Goal: Transaction & Acquisition: Download file/media

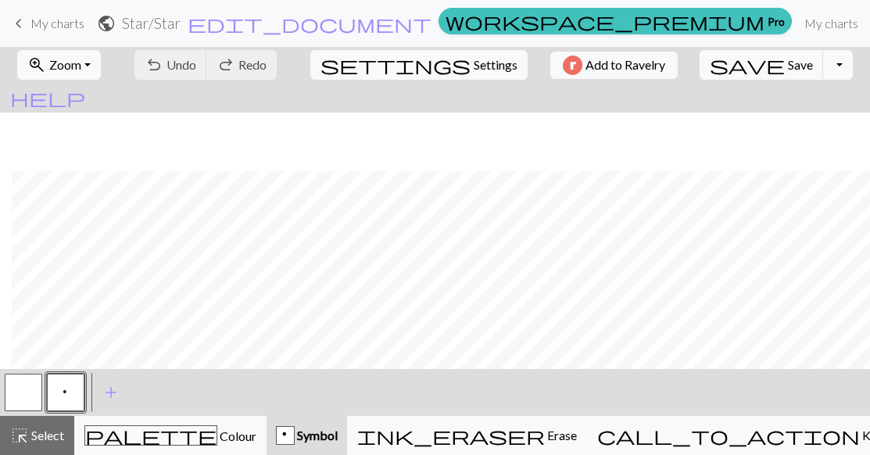
scroll to position [59, 12]
click at [338, 442] on span "Symbol" at bounding box center [316, 435] width 43 height 15
click at [294, 442] on div "p" at bounding box center [285, 436] width 17 height 19
click at [338, 439] on span "Symbol" at bounding box center [316, 435] width 43 height 15
click at [294, 432] on div "p" at bounding box center [285, 436] width 17 height 19
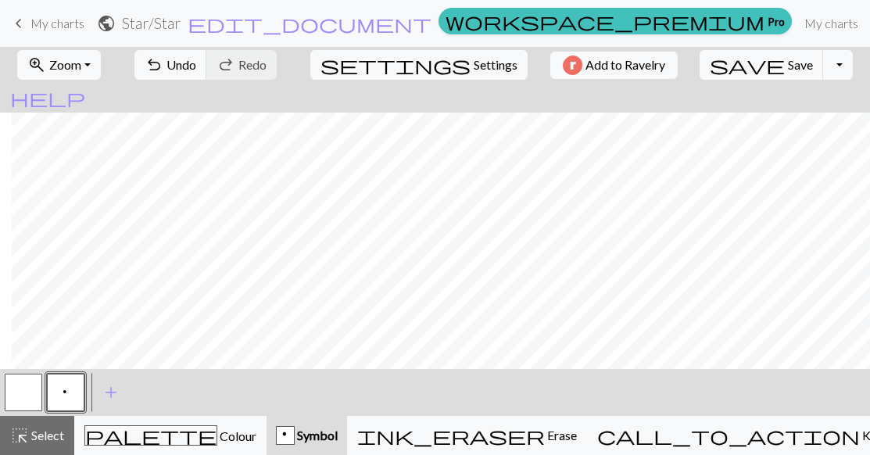
click at [338, 436] on span "Symbol" at bounding box center [316, 435] width 43 height 15
click at [338, 433] on span "Symbol" at bounding box center [316, 435] width 43 height 15
click at [338, 428] on span "Symbol" at bounding box center [316, 435] width 43 height 15
click at [338, 430] on span "Symbol" at bounding box center [316, 435] width 43 height 15
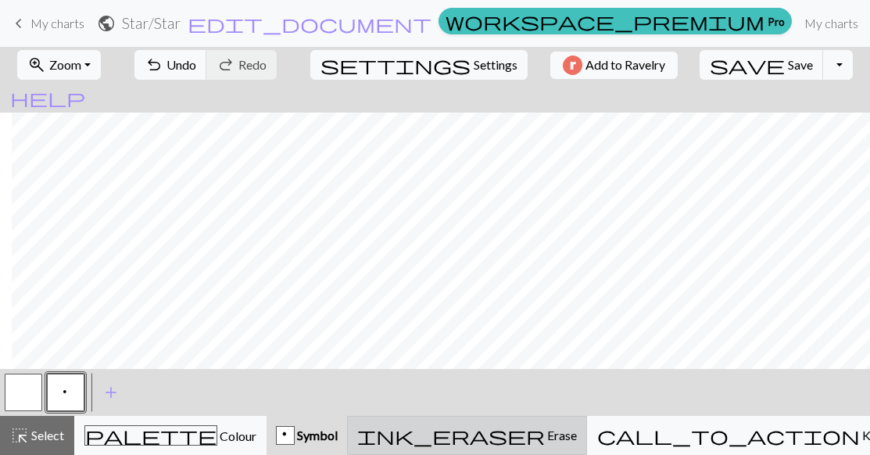
click at [577, 431] on span "Erase" at bounding box center [561, 435] width 32 height 15
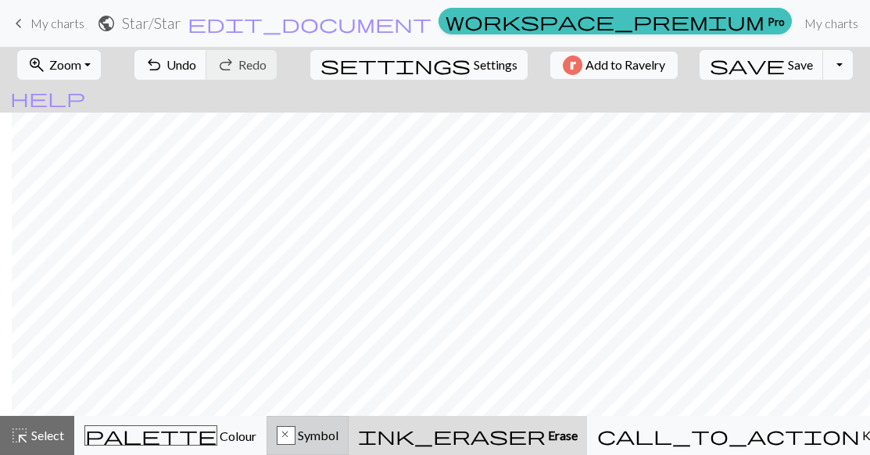
click at [295, 433] on div "x" at bounding box center [286, 436] width 17 height 19
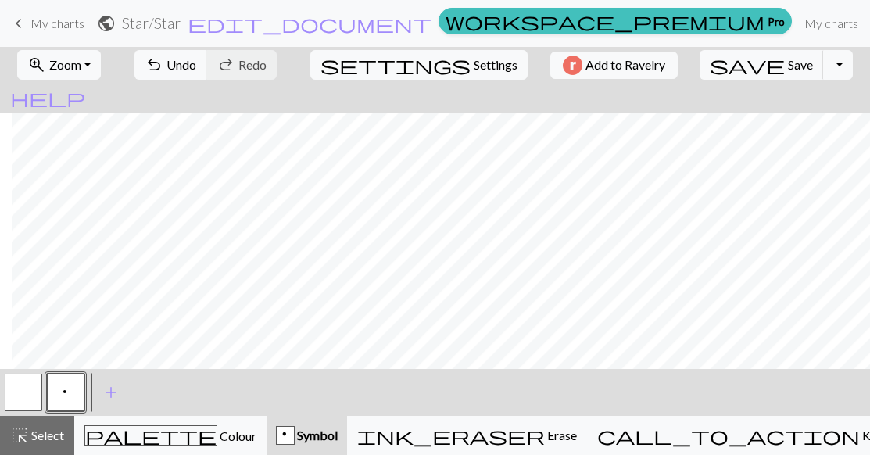
click at [294, 432] on div "p" at bounding box center [285, 436] width 17 height 19
click at [338, 435] on span "Symbol" at bounding box center [316, 435] width 43 height 15
click at [338, 438] on span "Symbol" at bounding box center [316, 435] width 43 height 15
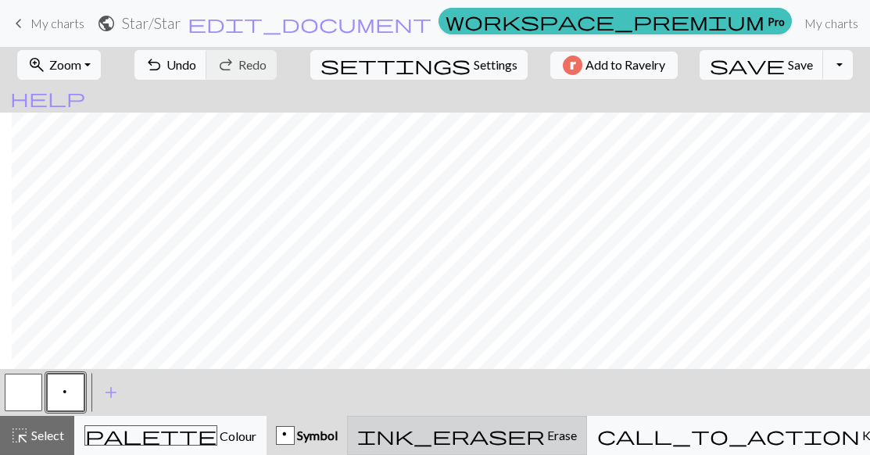
click at [577, 436] on span "Erase" at bounding box center [561, 435] width 32 height 15
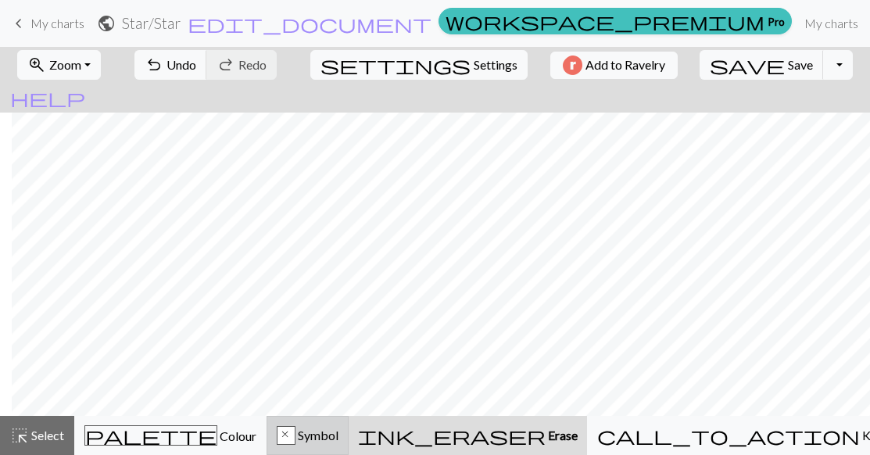
click at [295, 439] on div "x" at bounding box center [286, 436] width 17 height 19
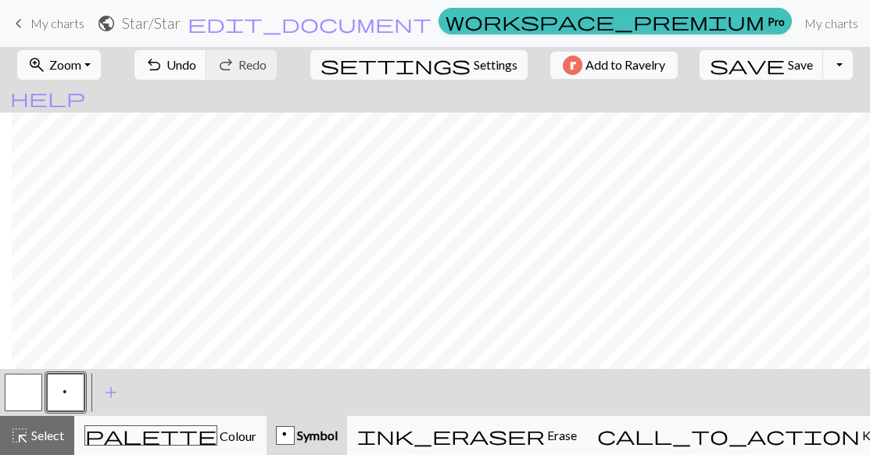
click at [294, 443] on div "p" at bounding box center [285, 436] width 17 height 19
click at [294, 438] on div "p" at bounding box center [285, 436] width 17 height 19
click at [338, 443] on div "p Symbol" at bounding box center [307, 435] width 62 height 19
click at [294, 440] on div "p" at bounding box center [285, 436] width 17 height 19
click at [338, 444] on div "p Symbol" at bounding box center [307, 435] width 62 height 19
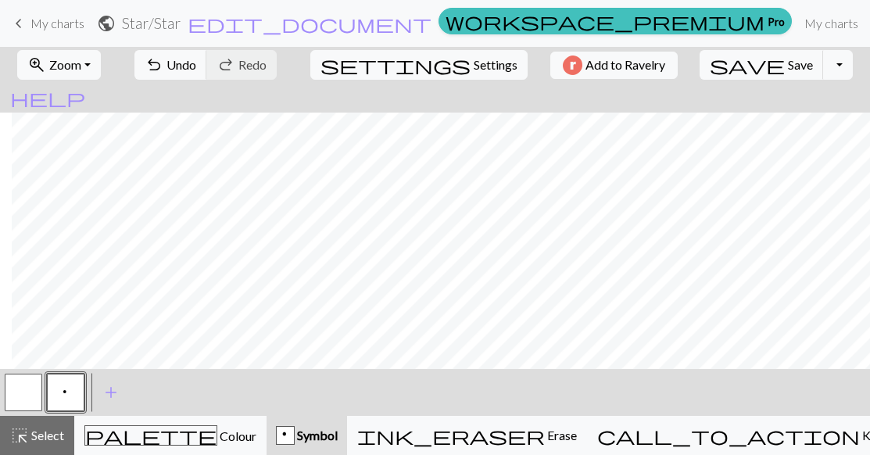
click at [294, 439] on div "p" at bounding box center [285, 436] width 17 height 19
click at [338, 440] on span "Symbol" at bounding box center [316, 435] width 43 height 15
click at [294, 436] on div "p" at bounding box center [285, 436] width 17 height 19
click at [19, 396] on button "button" at bounding box center [24, 393] width 38 height 38
click at [114, 401] on span "add" at bounding box center [111, 393] width 19 height 22
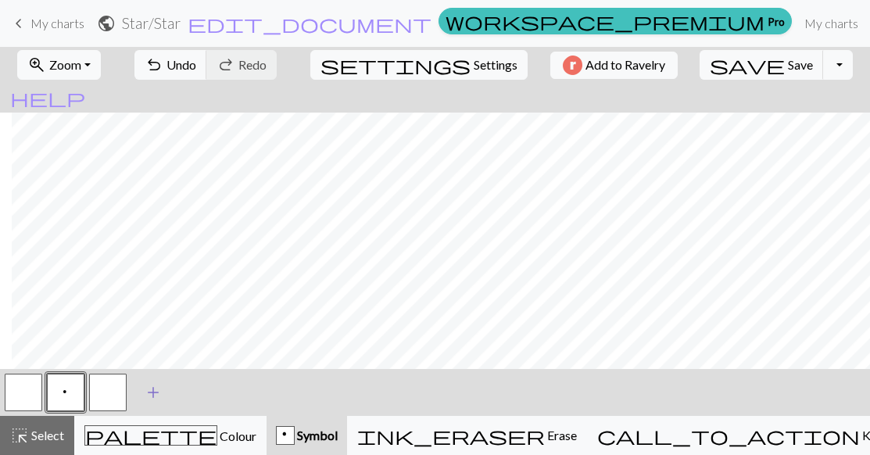
click at [151, 397] on span "add" at bounding box center [153, 393] width 19 height 22
click at [104, 399] on button "button" at bounding box center [108, 393] width 38 height 38
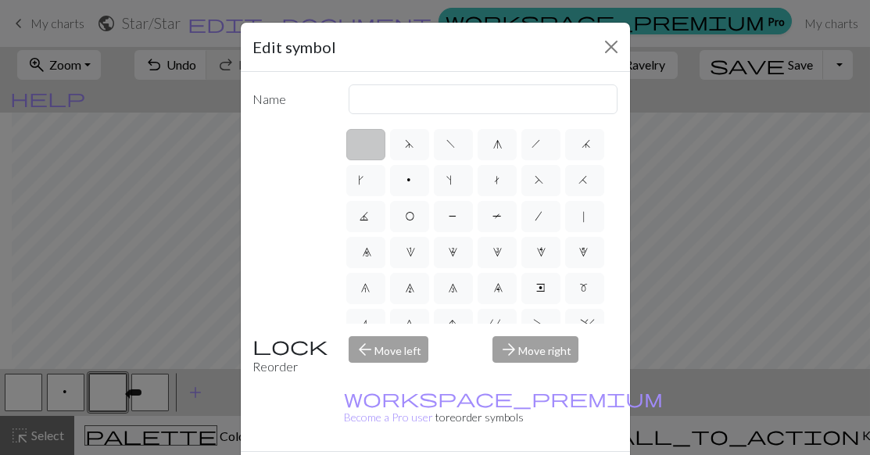
click at [613, 321] on div "Name d f g h j k p s t F H J O P T / | 0 1 2 3 4 5 6 7 8 9 e m n G I ' ~ . ` , …" at bounding box center [435, 261] width 389 height 379
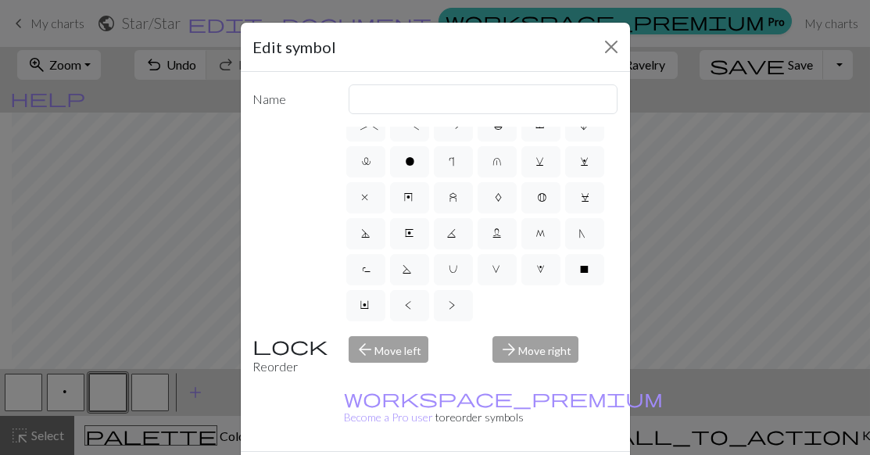
scroll to position [406, 0]
click at [600, 324] on div "Name d f g h j k p s t F H J O P T / | 0 1 2 3 4 5 6 7 8 9 e m n G I ' ~ . ` , …" at bounding box center [435, 261] width 389 height 379
click at [610, 46] on button "Close" at bounding box center [611, 46] width 25 height 25
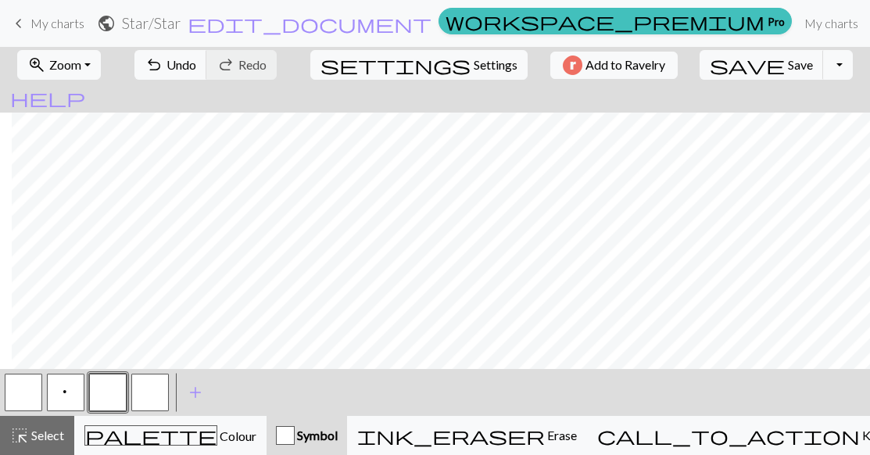
click at [28, 389] on button "button" at bounding box center [24, 393] width 38 height 38
click at [61, 396] on div "Knit" at bounding box center [62, 393] width 34 height 23
click at [66, 399] on span "p" at bounding box center [65, 394] width 9 height 16
click at [20, 398] on button "button" at bounding box center [24, 393] width 38 height 38
click at [28, 406] on button "button" at bounding box center [24, 393] width 38 height 38
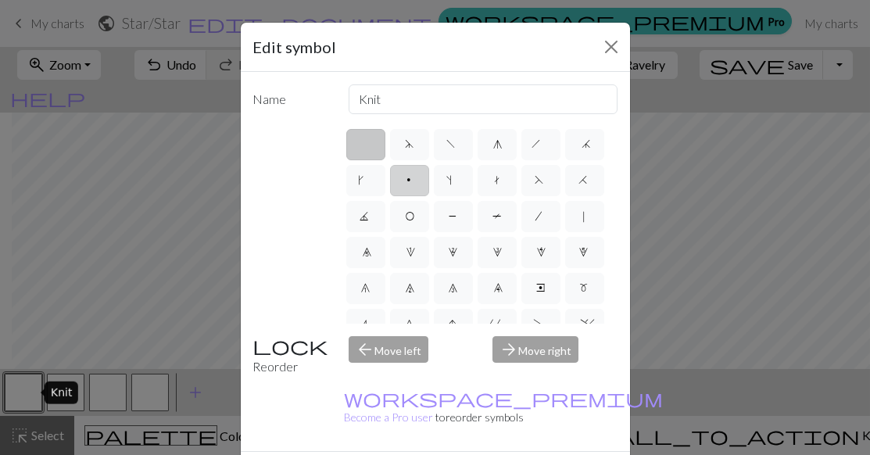
click at [414, 182] on span "p" at bounding box center [409, 182] width 9 height 16
click at [415, 181] on input "p" at bounding box center [410, 175] width 10 height 10
radio input "true"
type input "purl"
click at [611, 49] on button "Close" at bounding box center [611, 46] width 25 height 25
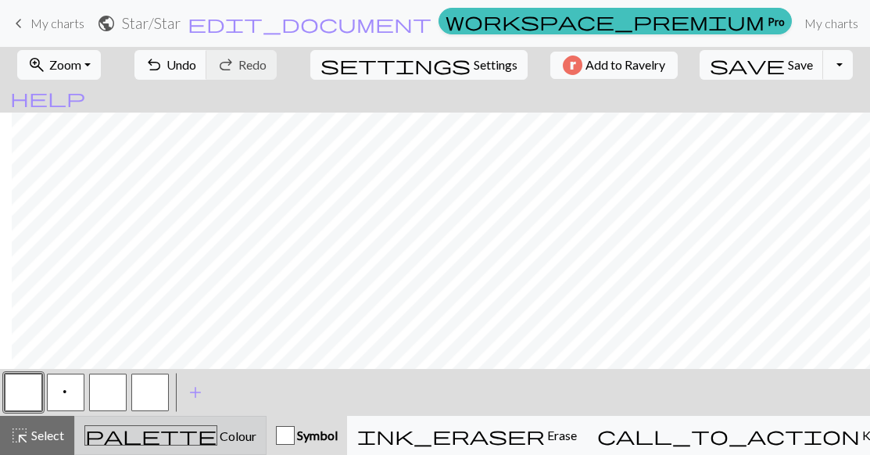
click at [217, 438] on span "Colour" at bounding box center [236, 435] width 39 height 15
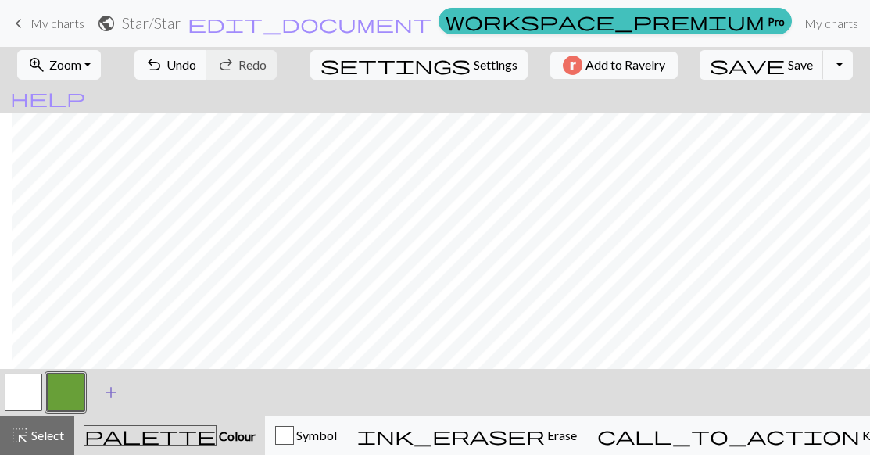
click at [116, 396] on span "add" at bounding box center [111, 393] width 19 height 22
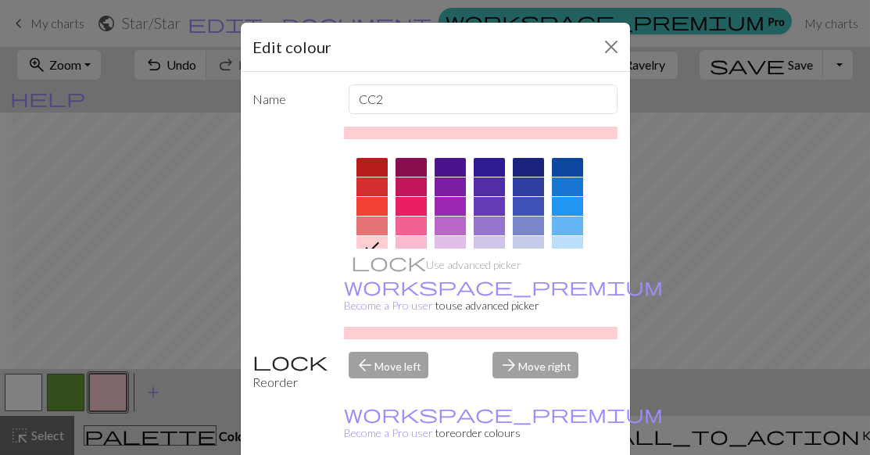
click at [529, 168] on div at bounding box center [528, 167] width 31 height 19
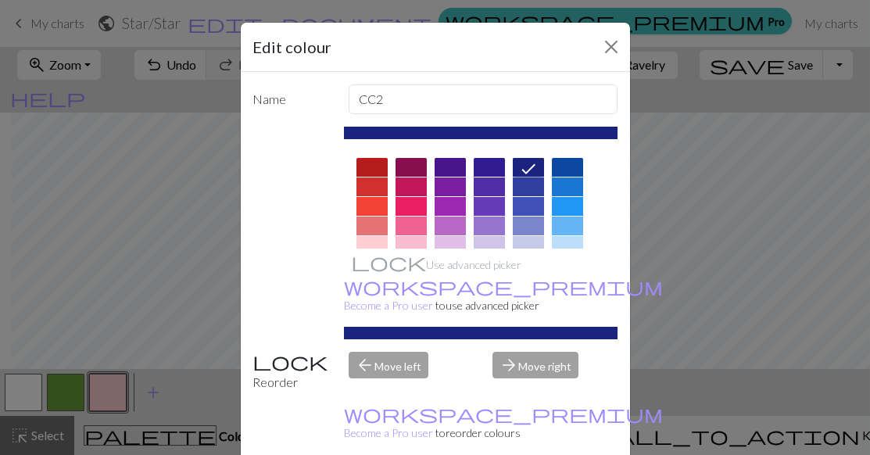
click at [112, 258] on div "Edit colour Name CC2 Use advanced picker workspace_premium Become a Pro user to…" at bounding box center [435, 227] width 870 height 455
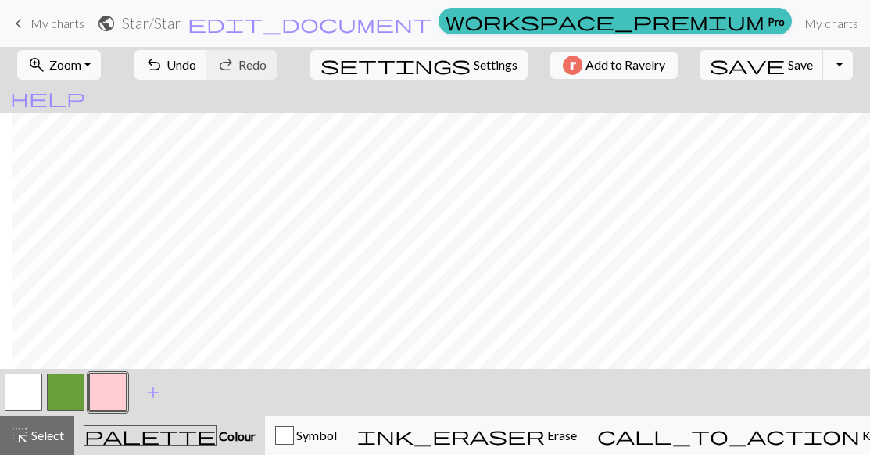
click at [67, 394] on button "button" at bounding box center [66, 393] width 38 height 38
click at [154, 399] on span "add" at bounding box center [153, 393] width 19 height 22
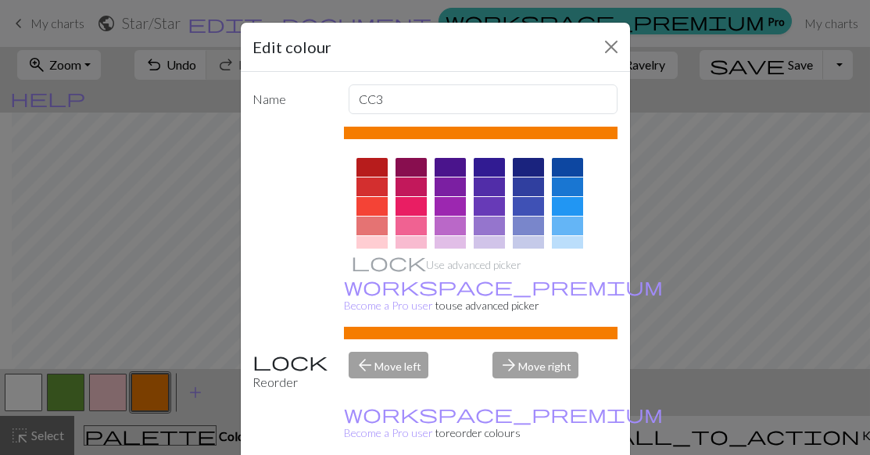
click at [33, 396] on div "Edit colour Name CC3 Use advanced picker workspace_premium Become a Pro user to…" at bounding box center [435, 227] width 870 height 455
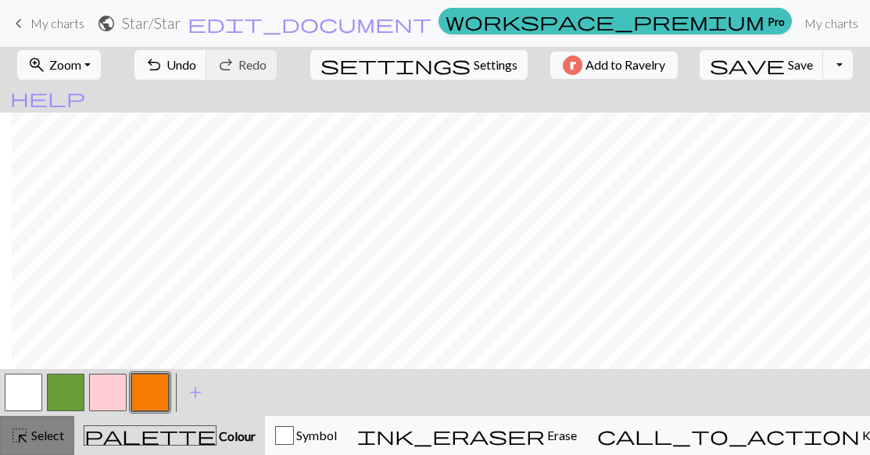
click at [40, 439] on span "Select" at bounding box center [46, 435] width 35 height 15
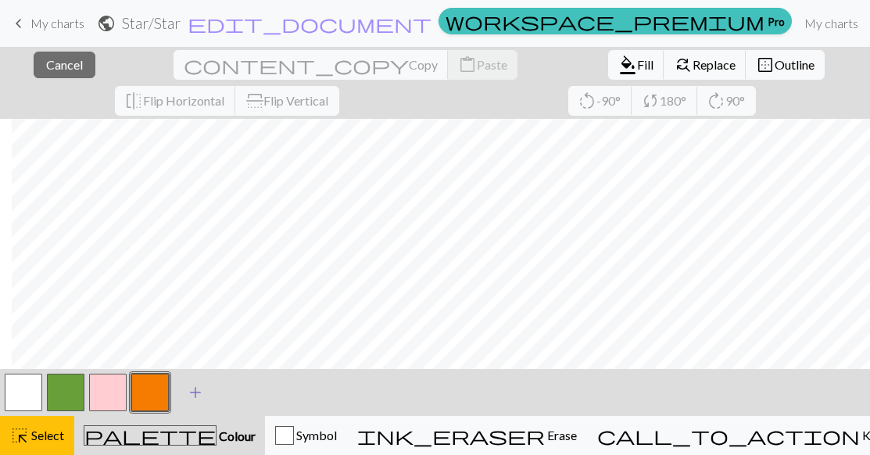
click at [201, 400] on span "add" at bounding box center [195, 393] width 19 height 22
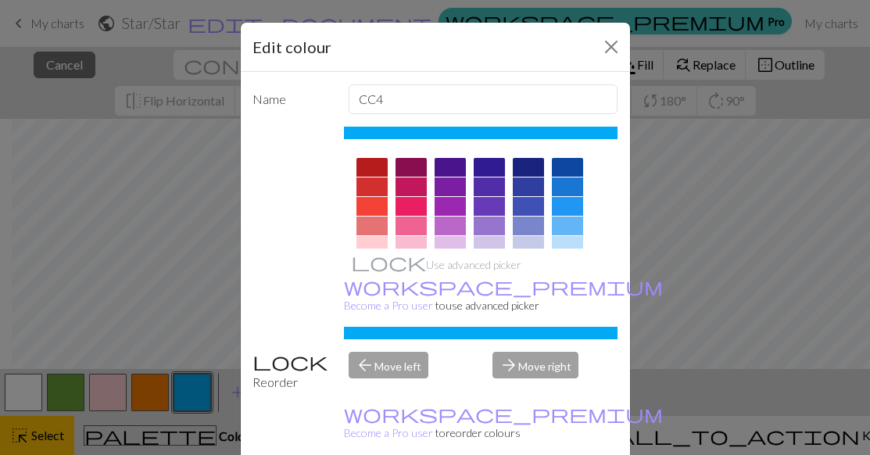
click at [563, 183] on div at bounding box center [567, 186] width 31 height 19
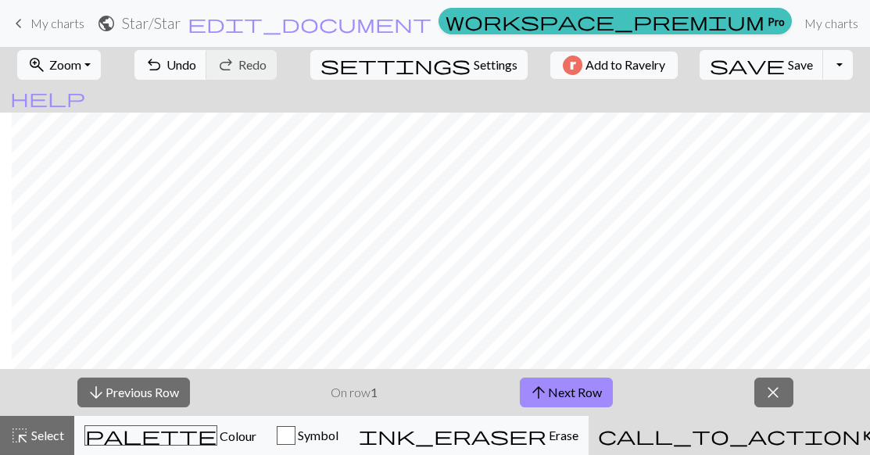
click at [582, 395] on button "arrow_upward Next Row" at bounding box center [566, 393] width 93 height 30
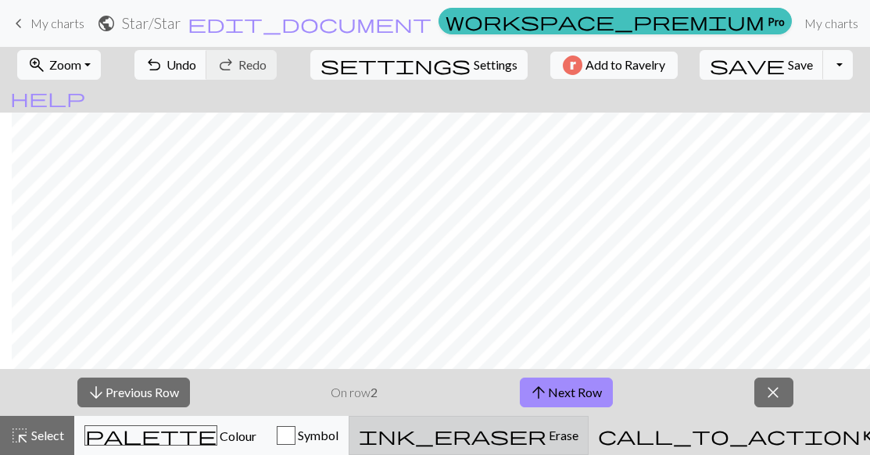
click at [579, 440] on span "Erase" at bounding box center [562, 435] width 32 height 15
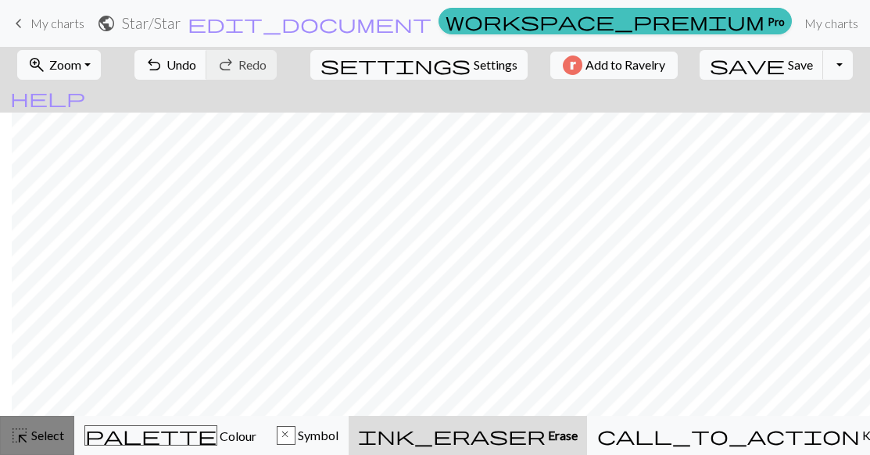
click at [45, 442] on span "Select" at bounding box center [46, 435] width 35 height 15
click at [50, 437] on span "Select" at bounding box center [46, 435] width 35 height 15
click at [13, 416] on button "highlight_alt Select Select" at bounding box center [37, 435] width 74 height 39
click at [474, 63] on span "Settings" at bounding box center [496, 65] width 44 height 19
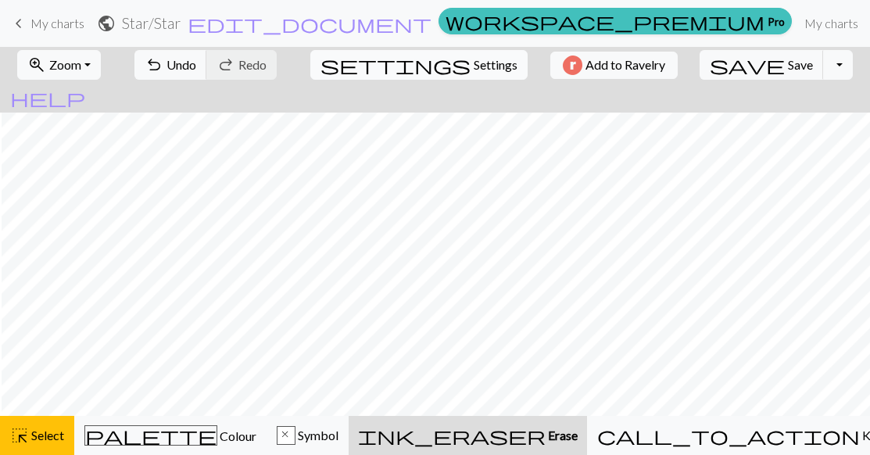
select select "aran"
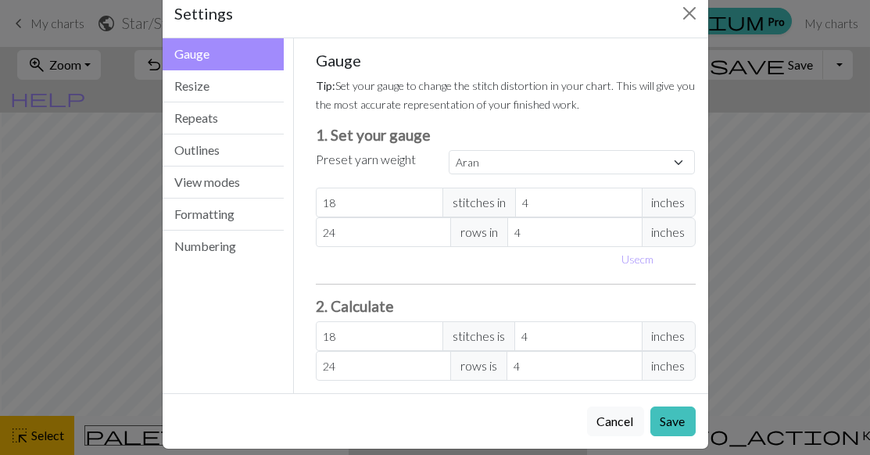
scroll to position [47, 0]
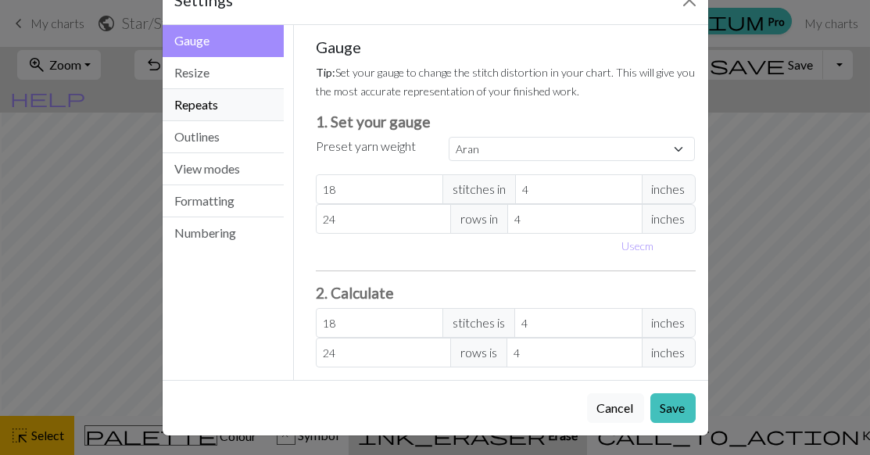
click at [226, 109] on button "Repeats" at bounding box center [224, 105] width 122 height 32
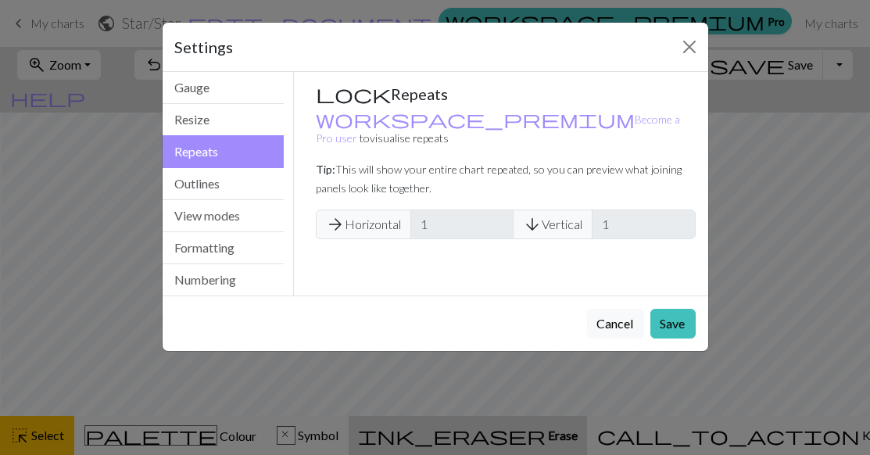
scroll to position [0, 0]
click at [224, 187] on button "Outlines" at bounding box center [224, 184] width 122 height 32
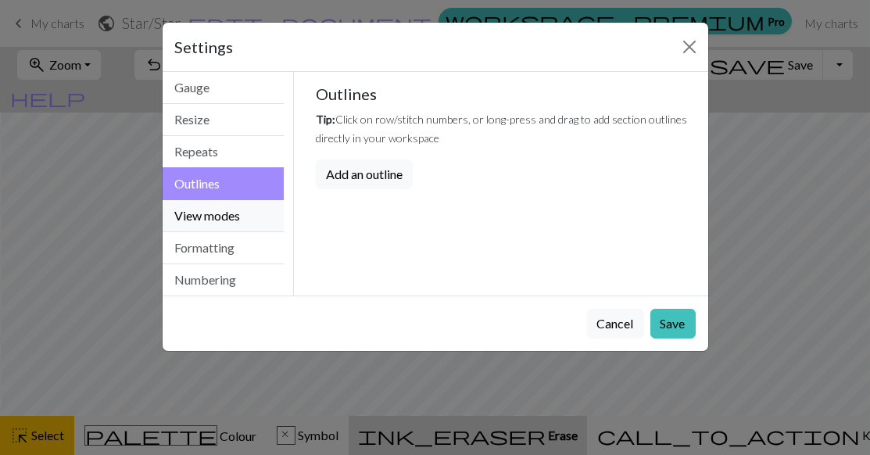
click at [202, 223] on button "View modes" at bounding box center [224, 216] width 122 height 32
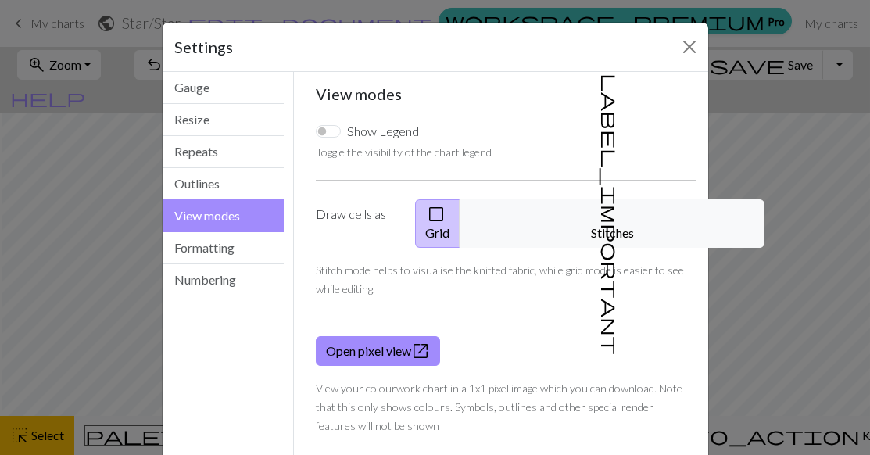
click at [316, 136] on div "Show Legend" at bounding box center [367, 131] width 103 height 19
click at [316, 131] on input "Show Legend" at bounding box center [328, 131] width 25 height 13
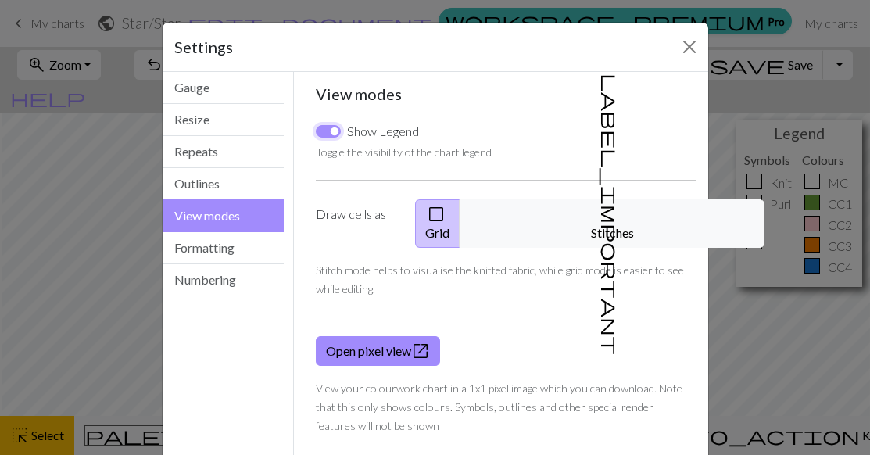
click at [316, 132] on input "Show Legend" at bounding box center [328, 131] width 25 height 13
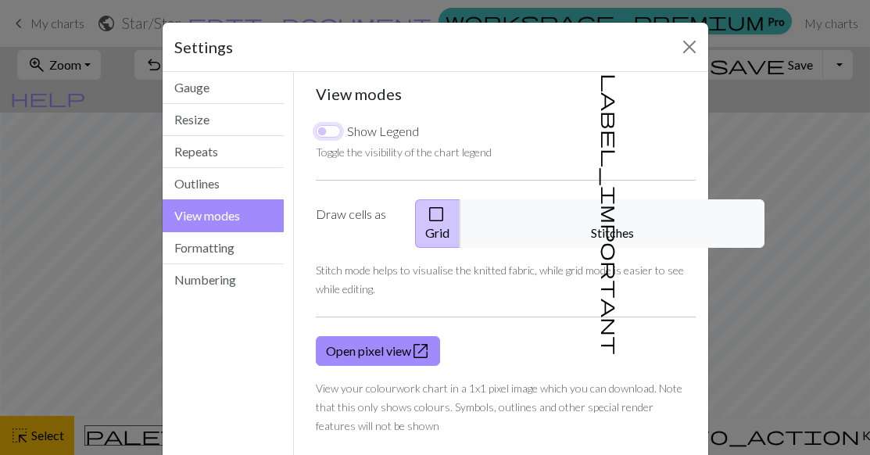
click at [316, 135] on input "Show Legend" at bounding box center [328, 131] width 25 height 13
checkbox input "true"
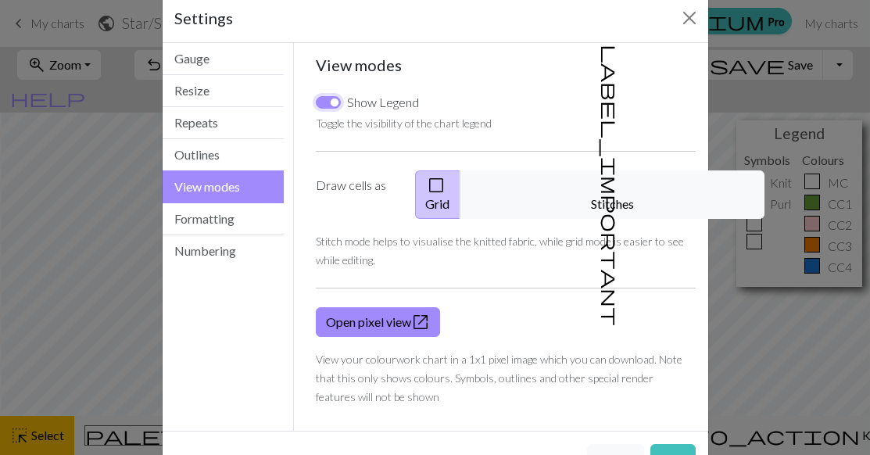
scroll to position [63, 0]
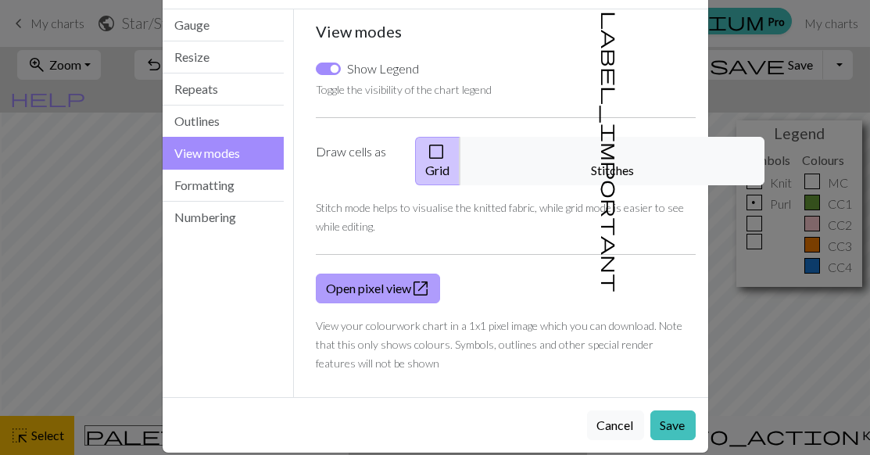
click at [380, 275] on link "Open pixel view open_in_new" at bounding box center [378, 289] width 124 height 30
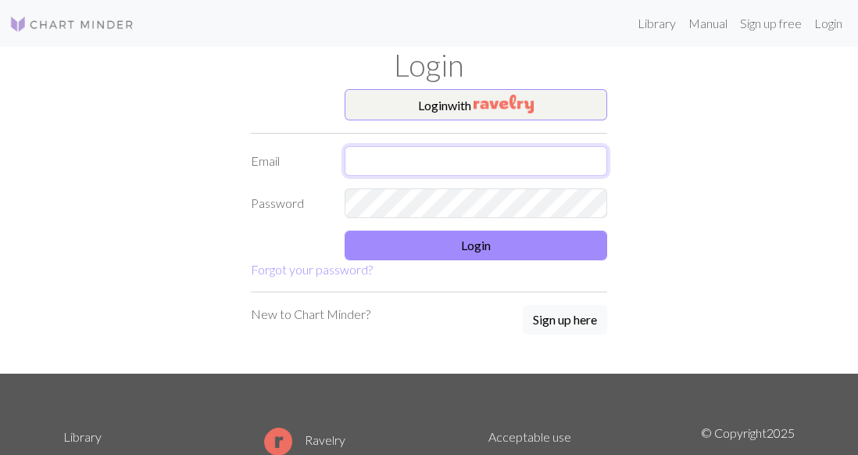
click at [385, 166] on input "text" at bounding box center [476, 161] width 263 height 30
type input "tracikmb@gmail.com"
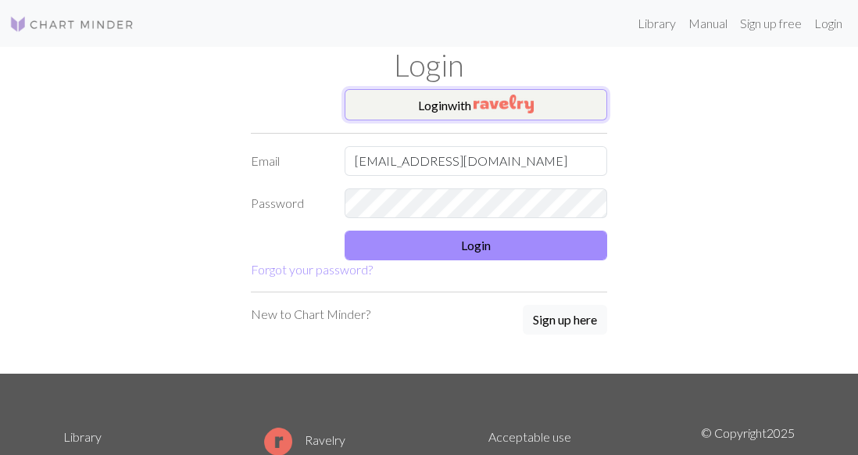
click at [507, 104] on img "button" at bounding box center [504, 104] width 60 height 19
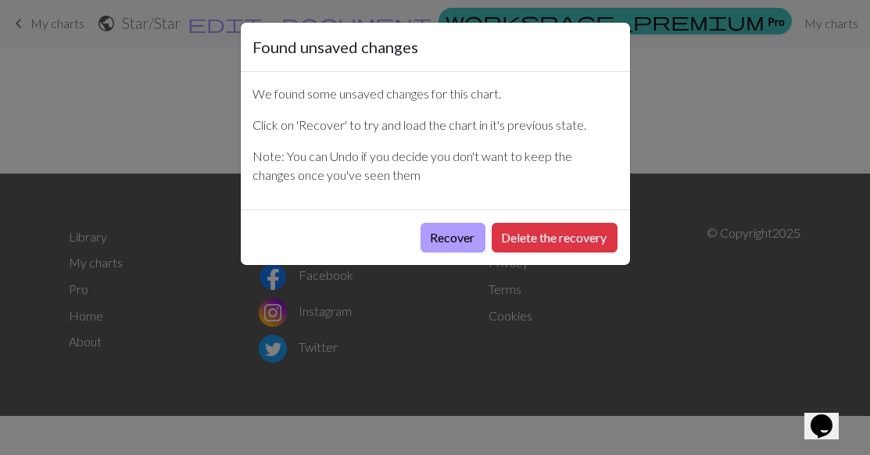
click at [445, 235] on button "Recover" at bounding box center [453, 238] width 65 height 30
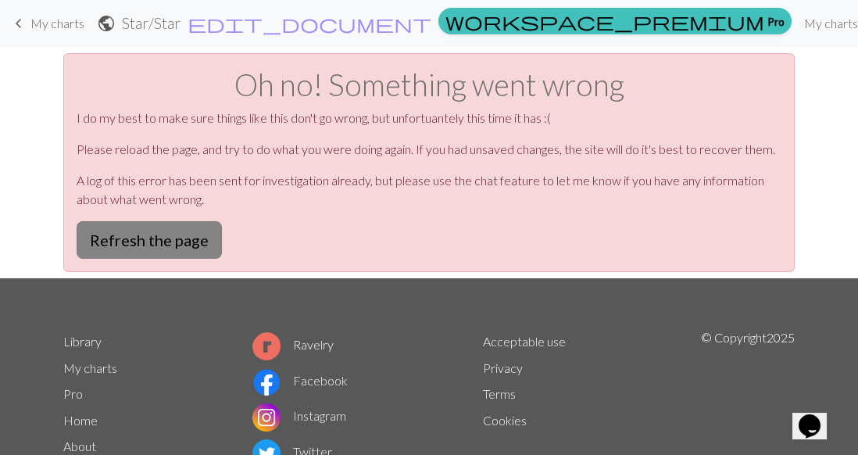
click at [154, 245] on button "Refresh the page" at bounding box center [149, 240] width 145 height 38
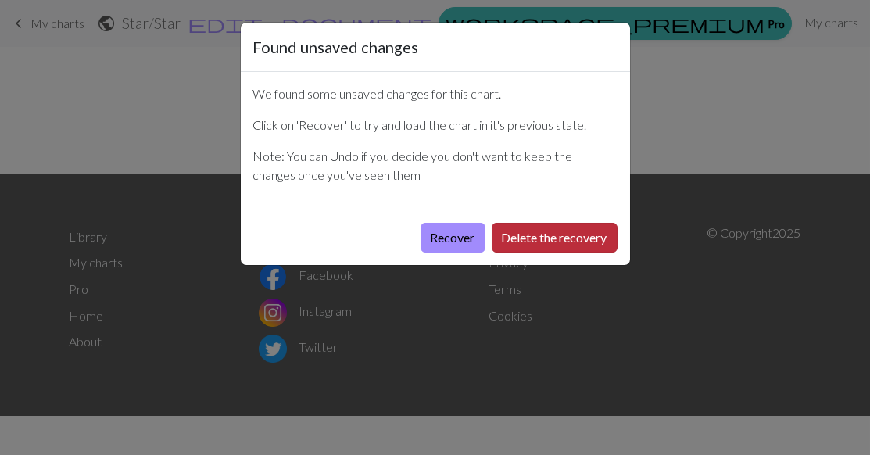
click at [536, 239] on button "Delete the recovery" at bounding box center [555, 238] width 126 height 30
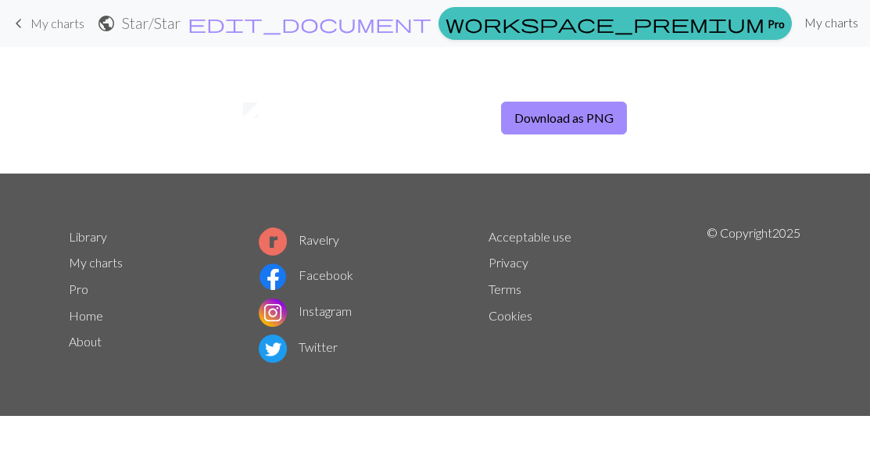
click at [798, 22] on link "My charts" at bounding box center [831, 22] width 66 height 31
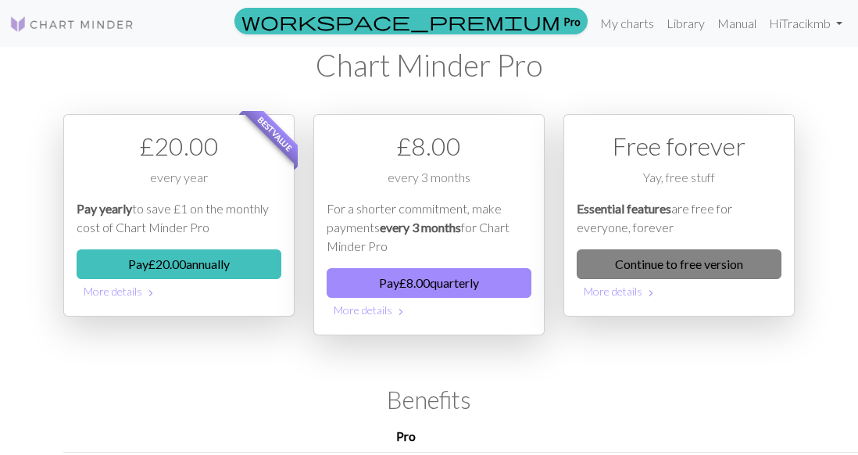
click at [722, 266] on link "Continue to free version" at bounding box center [679, 264] width 205 height 30
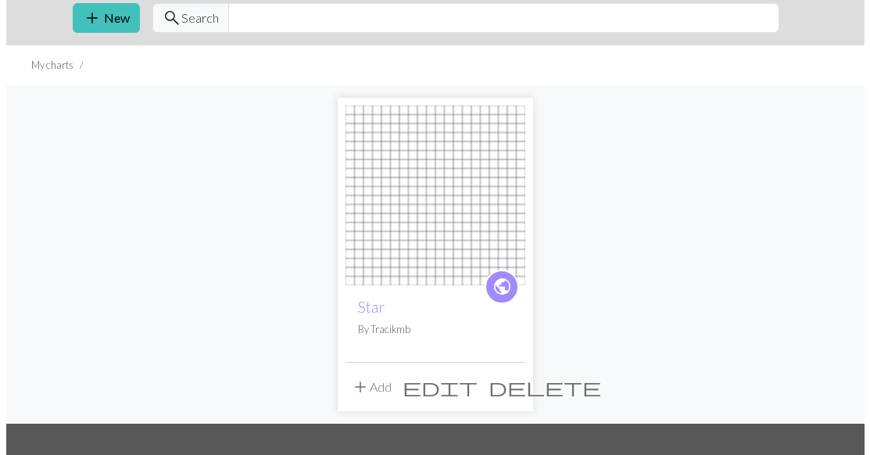
scroll to position [59, 0]
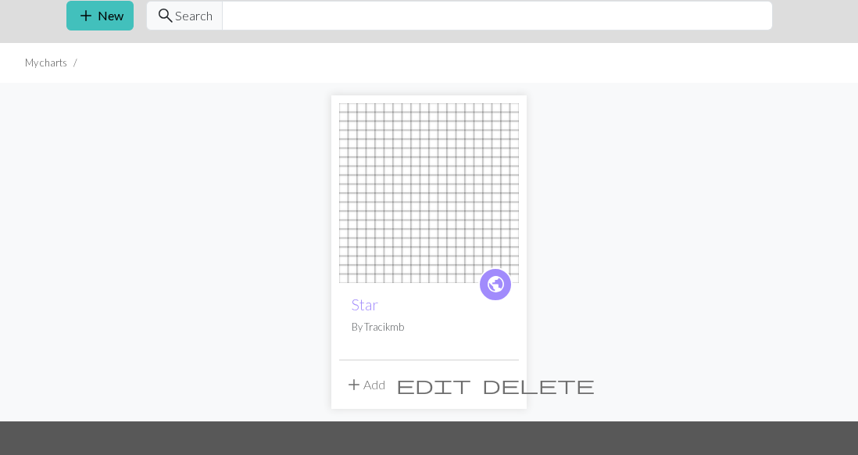
click at [471, 384] on span "edit" at bounding box center [433, 385] width 75 height 22
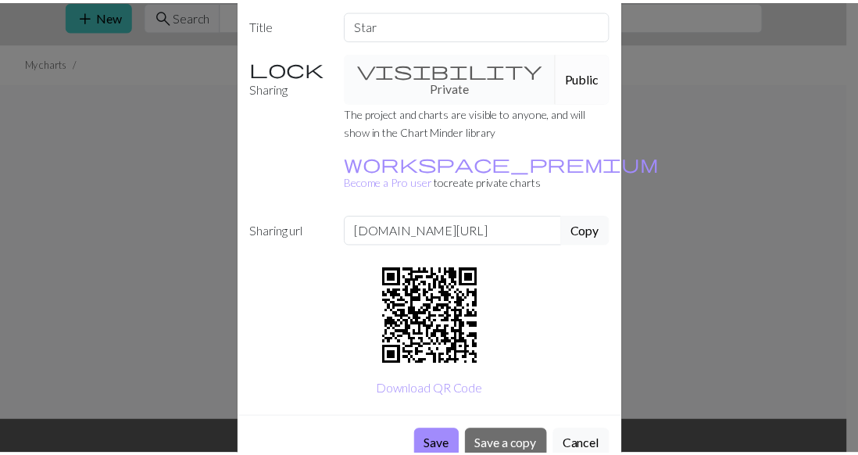
scroll to position [75, 0]
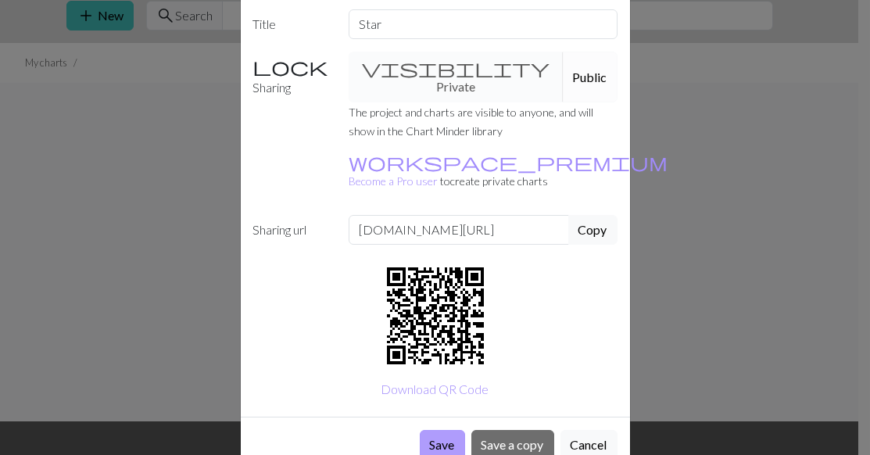
click at [427, 430] on button "Save" at bounding box center [442, 445] width 45 height 30
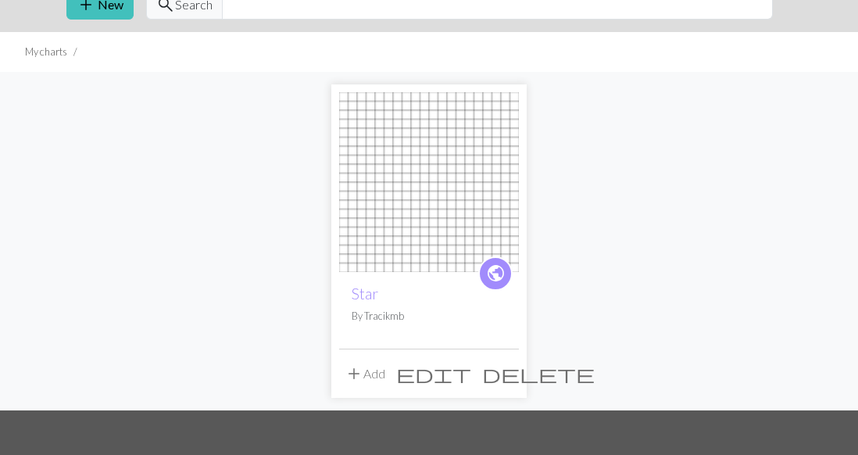
scroll to position [68, 0]
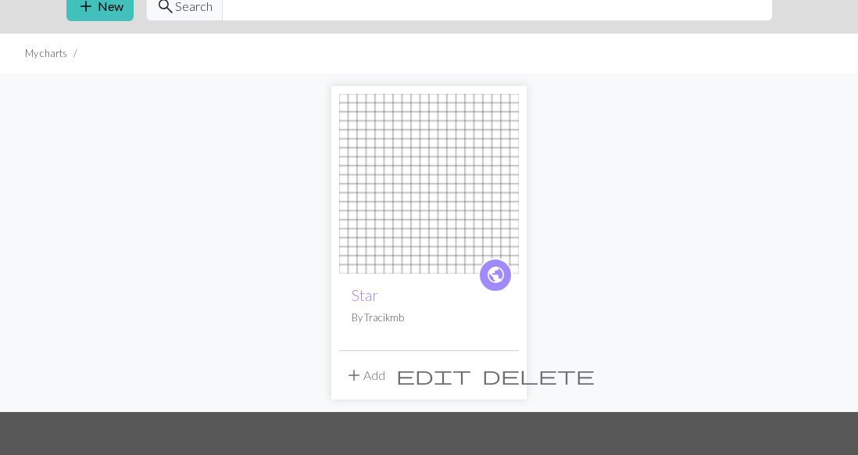
click at [501, 280] on span "public" at bounding box center [496, 275] width 20 height 24
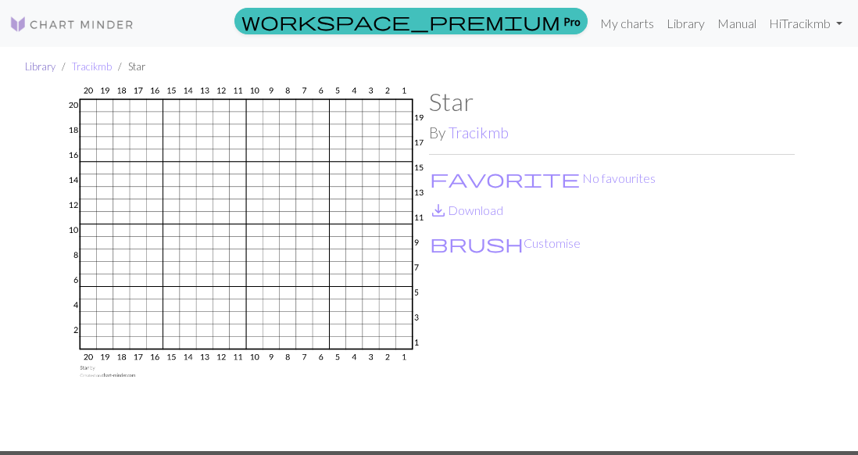
click at [38, 67] on link "Library" at bounding box center [40, 66] width 30 height 13
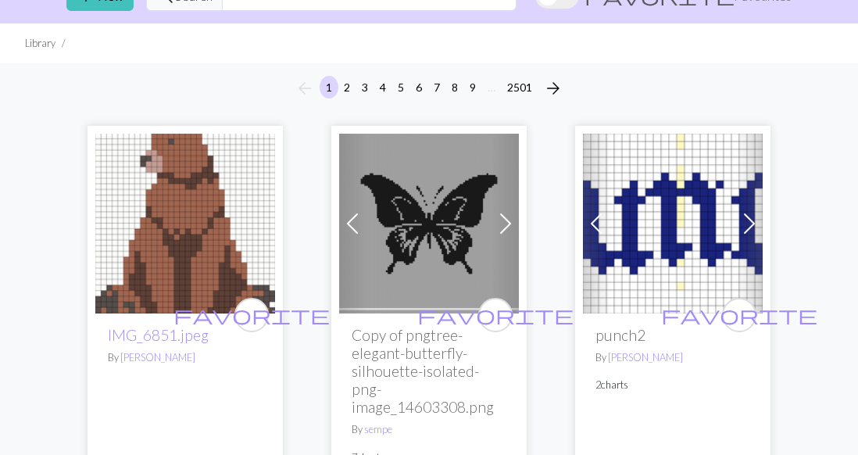
scroll to position [57, 0]
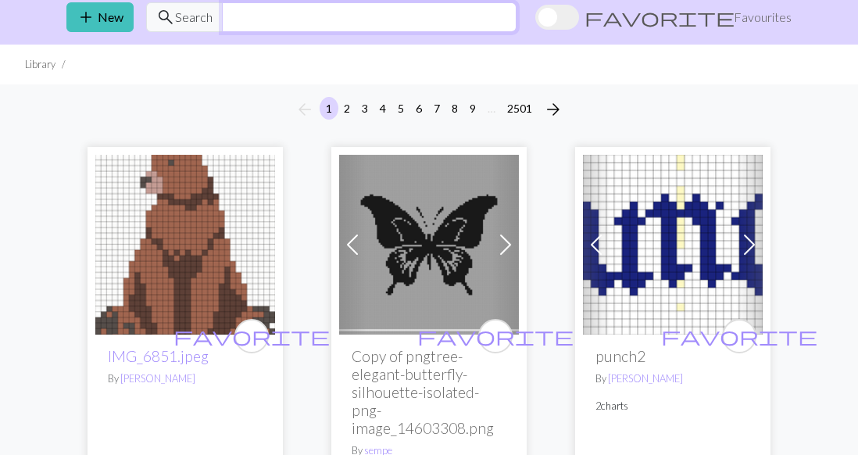
click at [271, 15] on input "text" at bounding box center [369, 17] width 295 height 30
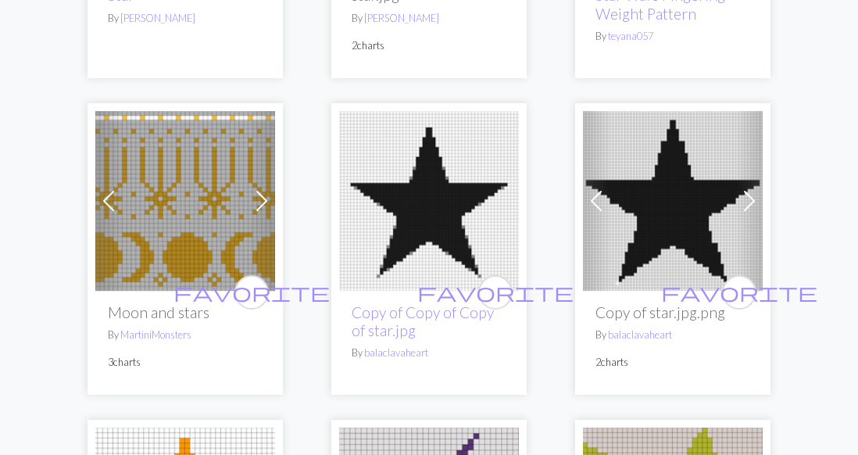
scroll to position [1405, 0]
type input "star"
click at [440, 232] on img at bounding box center [429, 201] width 180 height 180
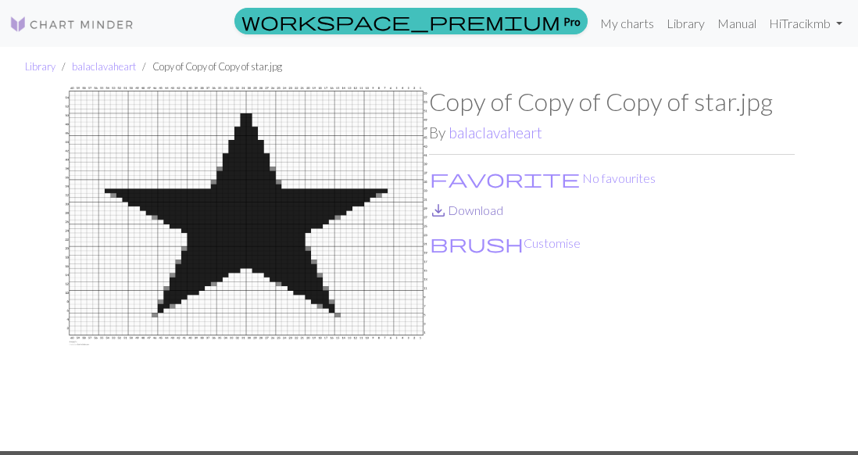
click at [484, 213] on link "save_alt Download" at bounding box center [466, 209] width 74 height 15
